Goal: Navigation & Orientation: Find specific page/section

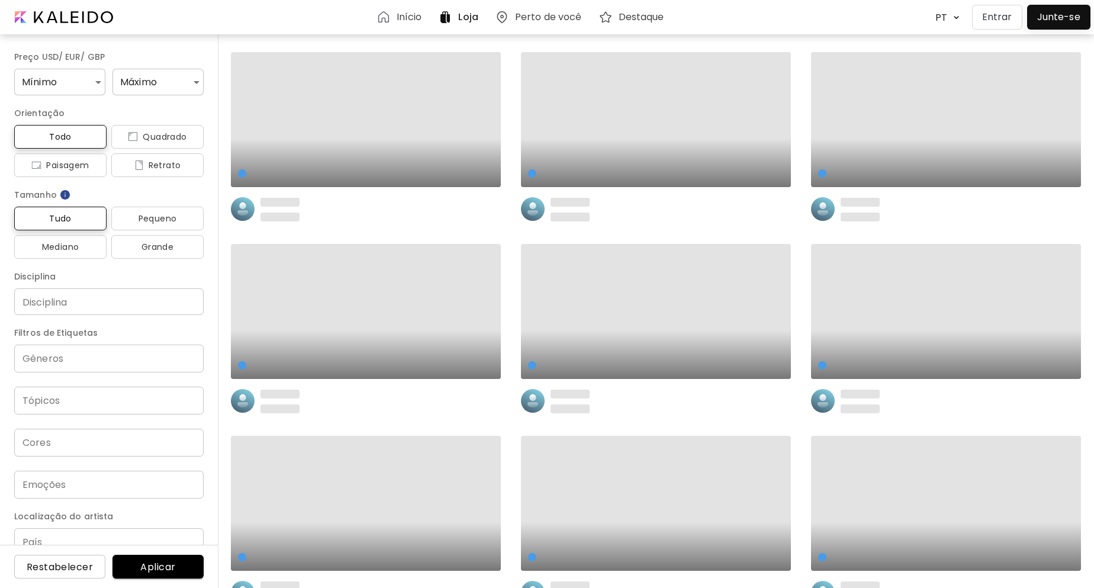
click at [1005, 12] on p "Entrar" at bounding box center [997, 17] width 30 height 14
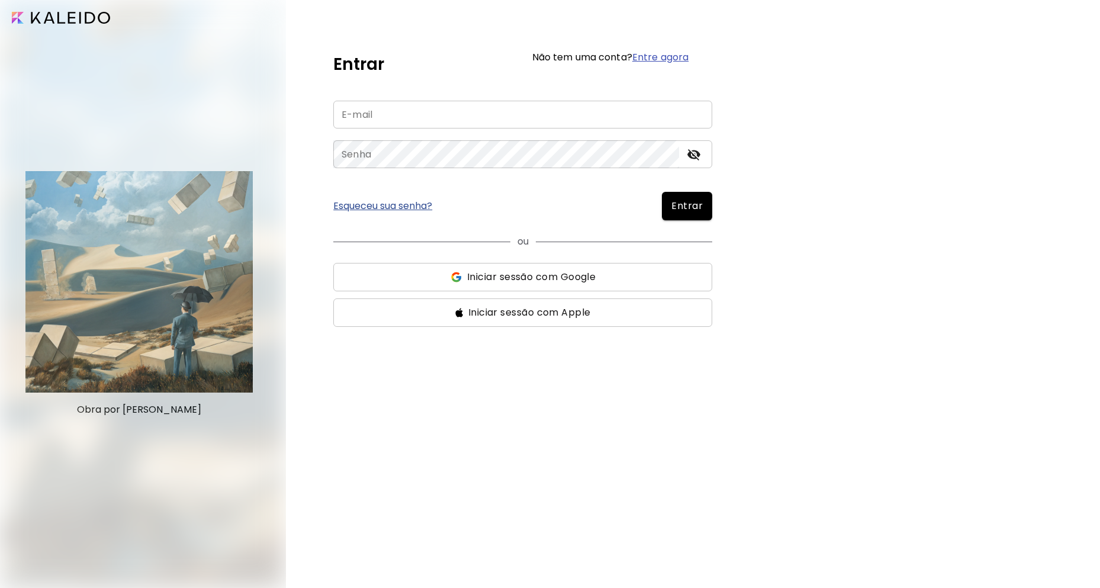
click at [401, 118] on input "email" at bounding box center [522, 115] width 379 height 28
type input "**********"
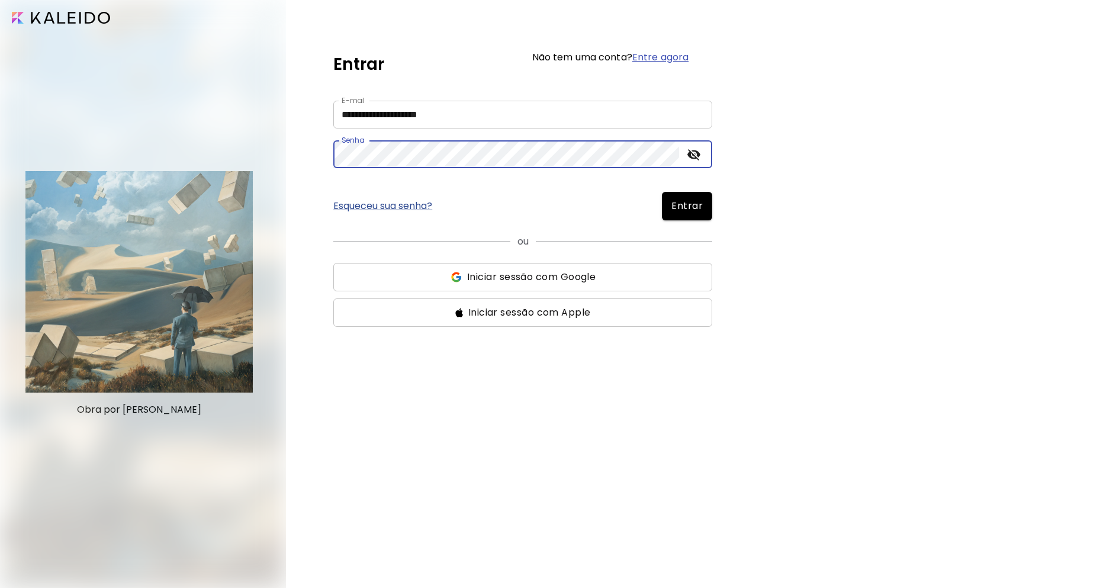
click at [687, 207] on span "Entrar" at bounding box center [686, 206] width 31 height 14
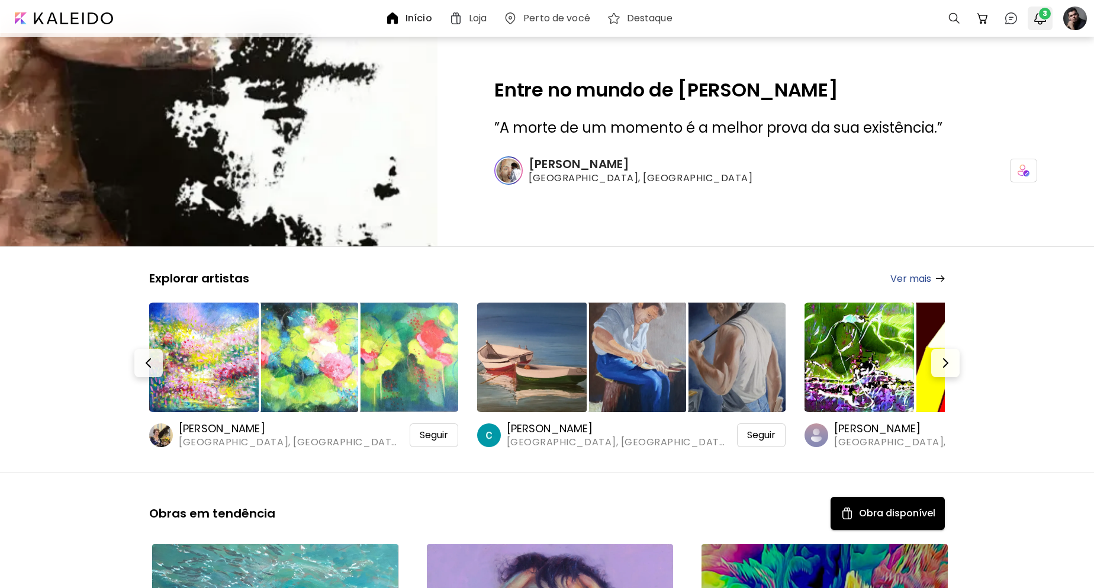
click at [1047, 16] on span "3" at bounding box center [1045, 14] width 12 height 12
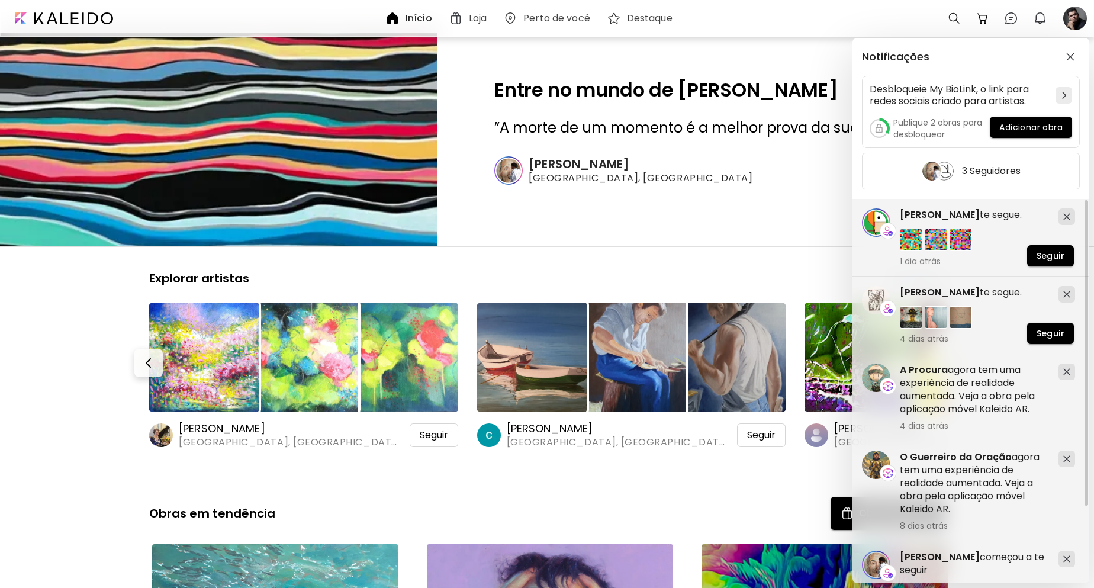
click at [794, 55] on div "Notificações Desbloqueie My BioLink, o link para redes sociais criado para arti…" at bounding box center [547, 294] width 1094 height 588
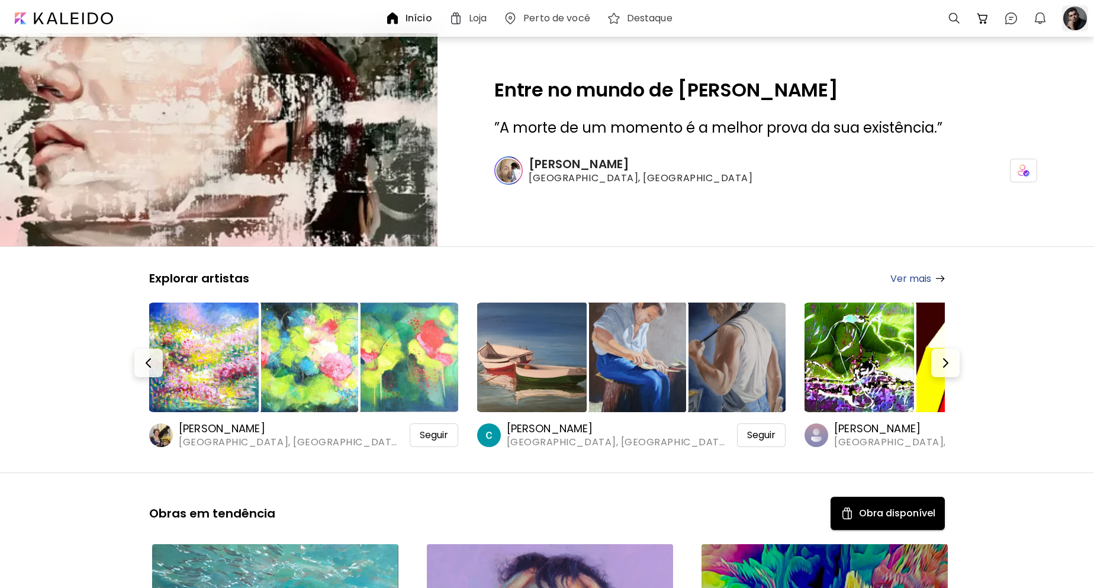
click at [1075, 21] on div at bounding box center [1075, 18] width 26 height 26
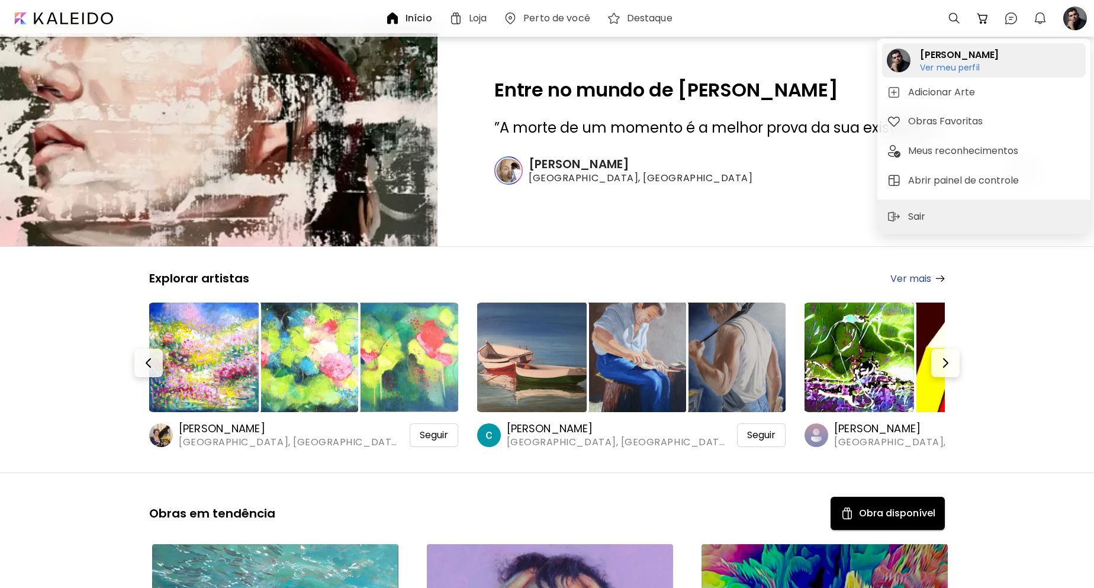
click at [955, 63] on h6 "Ver meu perfil" at bounding box center [959, 67] width 79 height 11
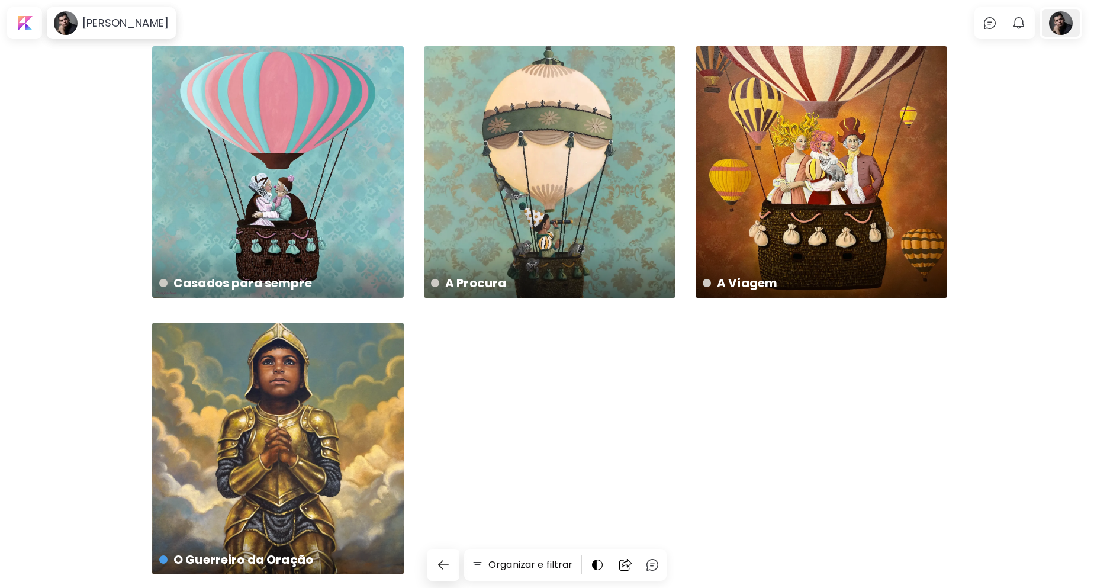
click at [1073, 26] on div at bounding box center [1061, 22] width 38 height 27
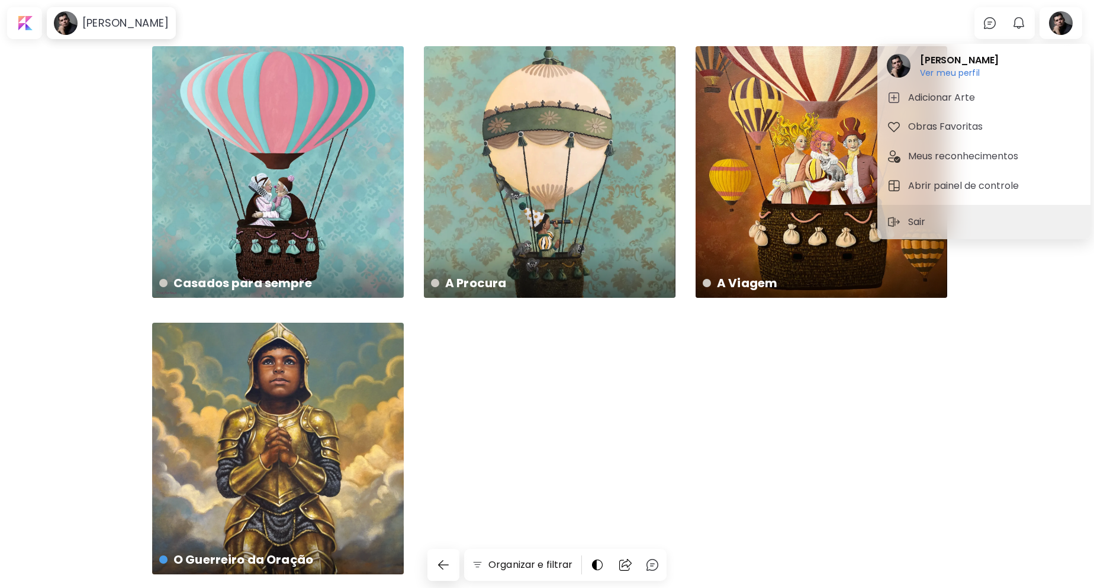
click at [998, 347] on div at bounding box center [547, 294] width 1094 height 588
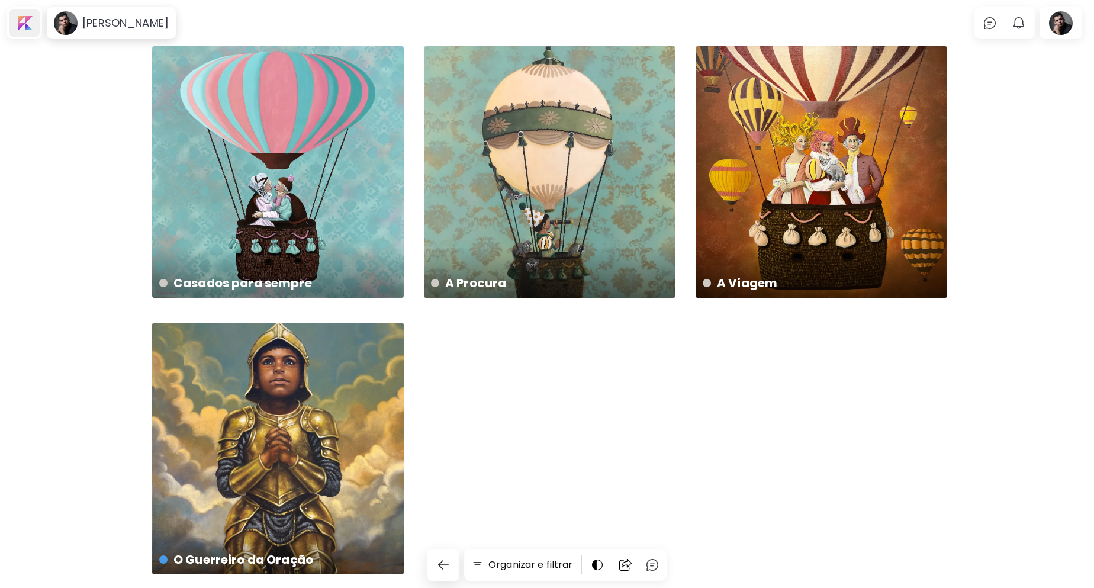
click at [29, 30] on div at bounding box center [24, 22] width 30 height 27
